Goal: Transaction & Acquisition: Purchase product/service

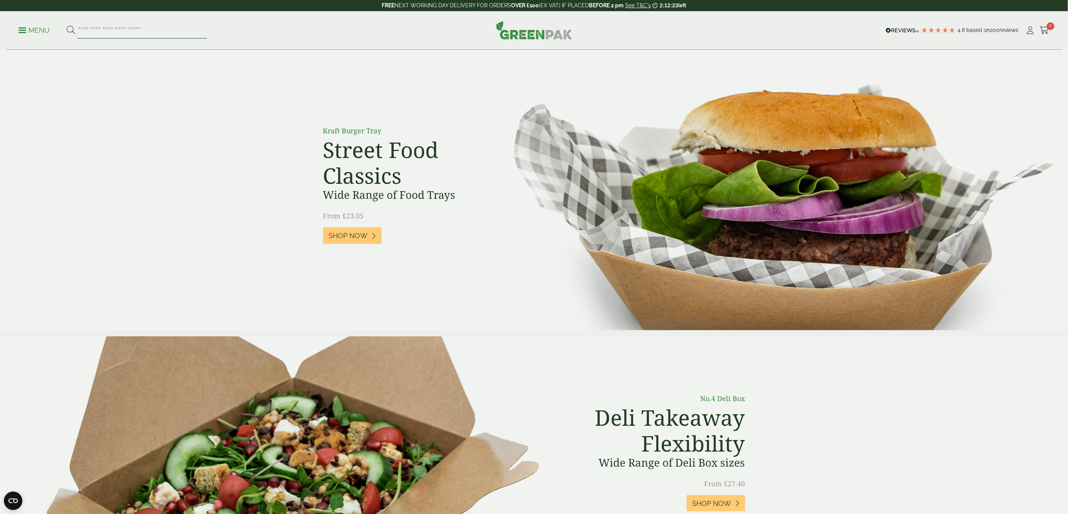
click at [105, 31] on input "search" at bounding box center [141, 30] width 129 height 16
type input "******"
click at [67, 25] on button at bounding box center [71, 30] width 8 height 10
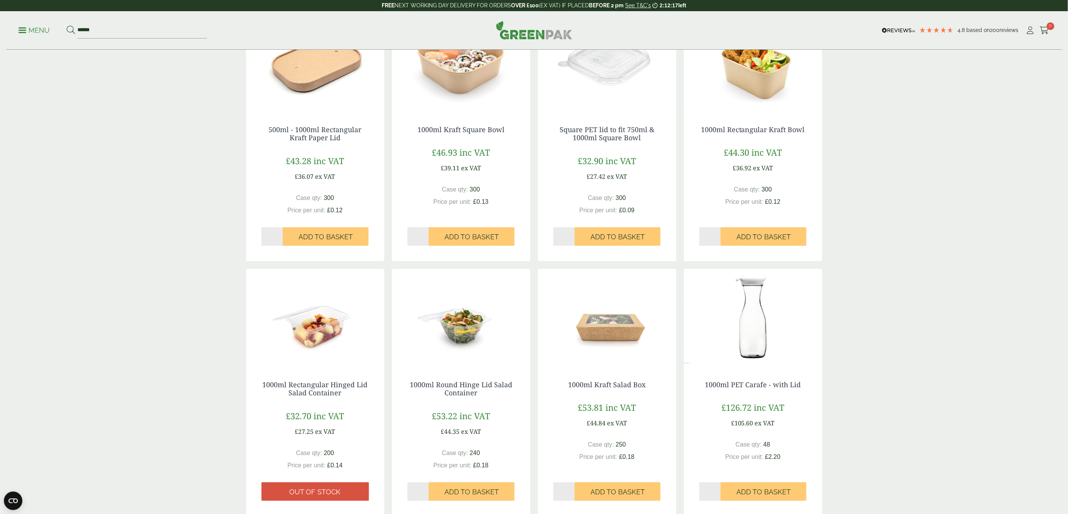
scroll to position [77, 0]
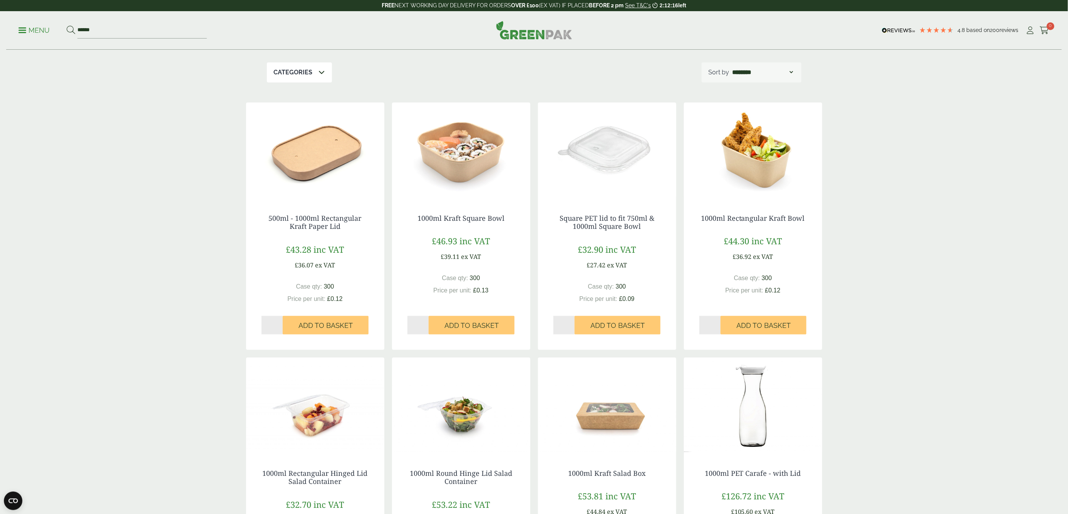
click at [455, 406] on img at bounding box center [461, 405] width 138 height 96
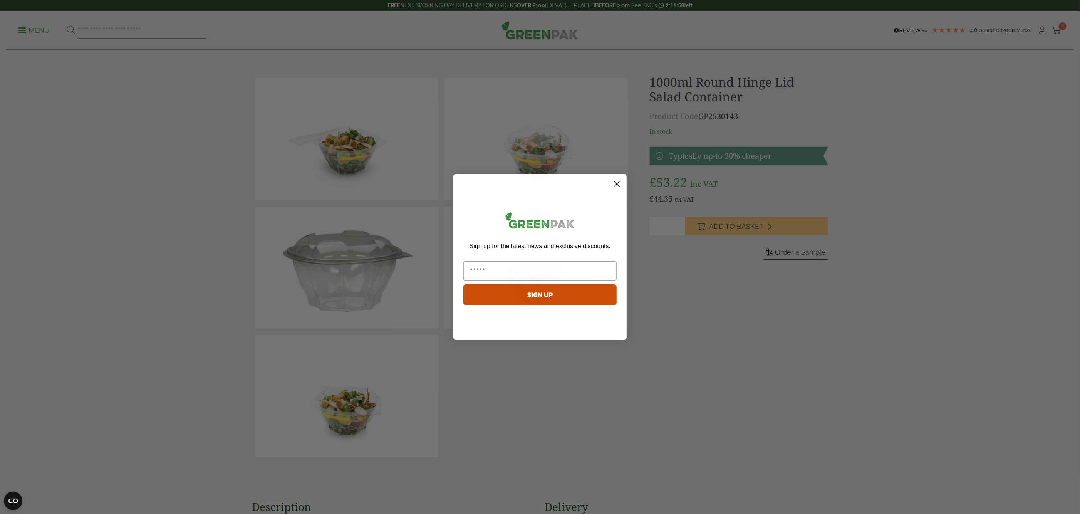
click at [612, 181] on circle "Close dialog" at bounding box center [617, 184] width 13 height 13
